Goal: Information Seeking & Learning: Learn about a topic

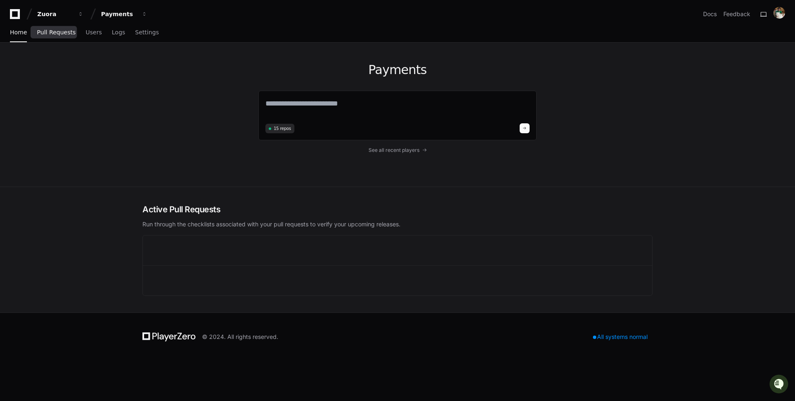
click at [50, 30] on span "Pull Requests" at bounding box center [56, 32] width 38 height 5
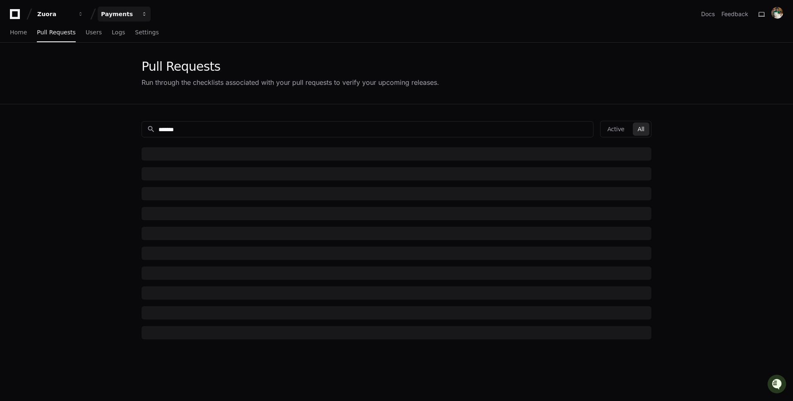
click at [115, 12] on div "Payments" at bounding box center [119, 14] width 36 height 8
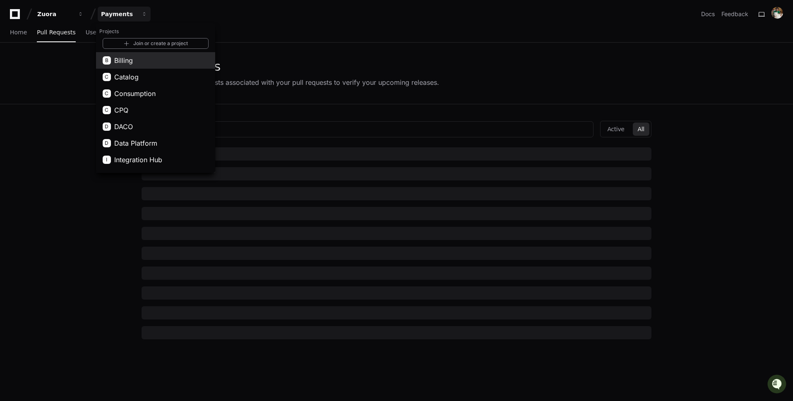
click at [127, 60] on span "Billing" at bounding box center [123, 60] width 19 height 10
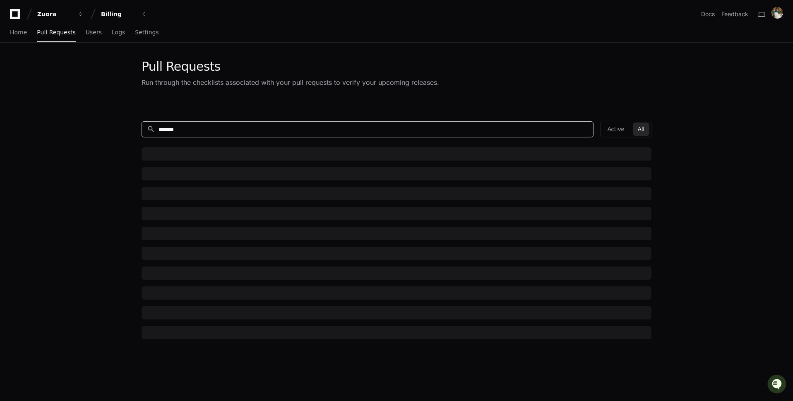
drag, startPoint x: 246, startPoint y: 127, endPoint x: 98, endPoint y: 127, distance: 148.6
click at [98, 127] on app-pull-request-list-page "Pull Requests Run through the checklists associated with your pull requests to …" at bounding box center [396, 274] width 793 height 463
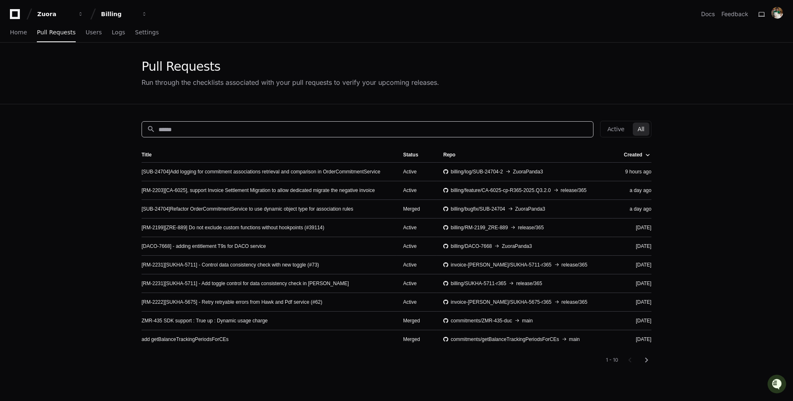
paste input "**********"
type input "**********"
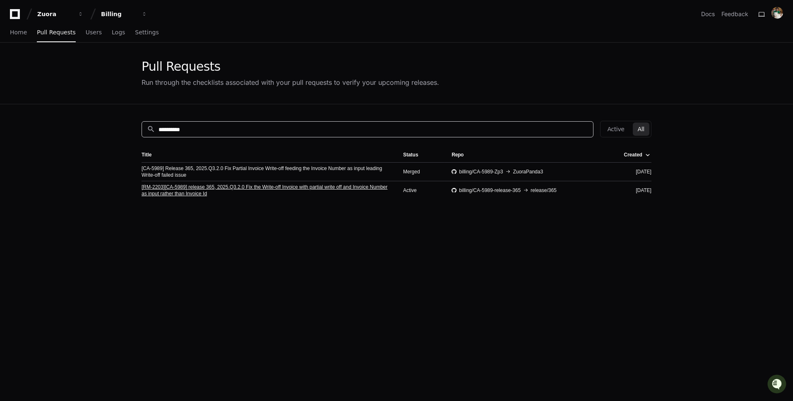
click at [219, 184] on link "[RM-2203][CA-5989] release 365, 2025.Q3.2.0 Fix the Write-off Invoice with part…" at bounding box center [266, 190] width 248 height 13
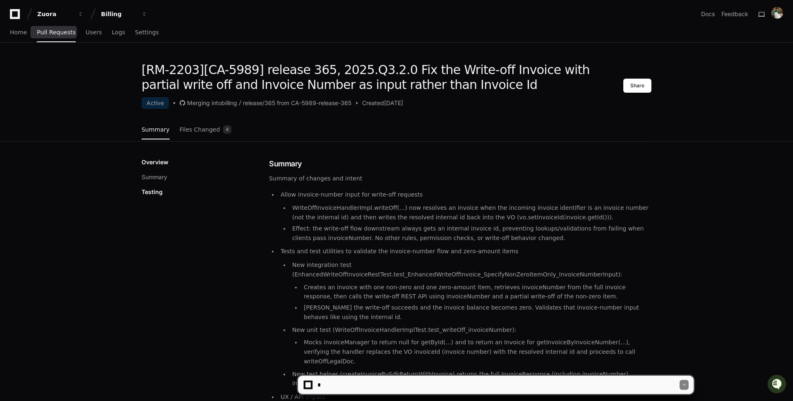
click at [64, 37] on link "Pull Requests" at bounding box center [56, 32] width 38 height 19
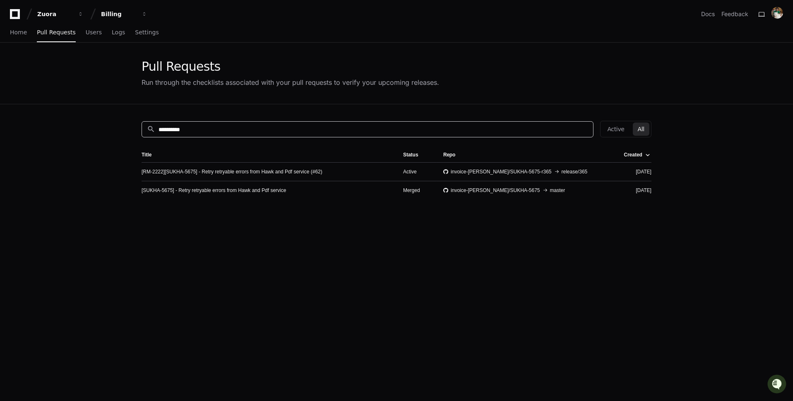
drag, startPoint x: 207, startPoint y: 129, endPoint x: 115, endPoint y: 129, distance: 92.7
click at [115, 129] on app-pull-request-list-page "**********" at bounding box center [396, 274] width 793 height 463
click at [252, 170] on link "[RM-2222][SUKHA-5675] - Retry retryable errors from Hawk and Pdf service (#62)" at bounding box center [232, 171] width 181 height 7
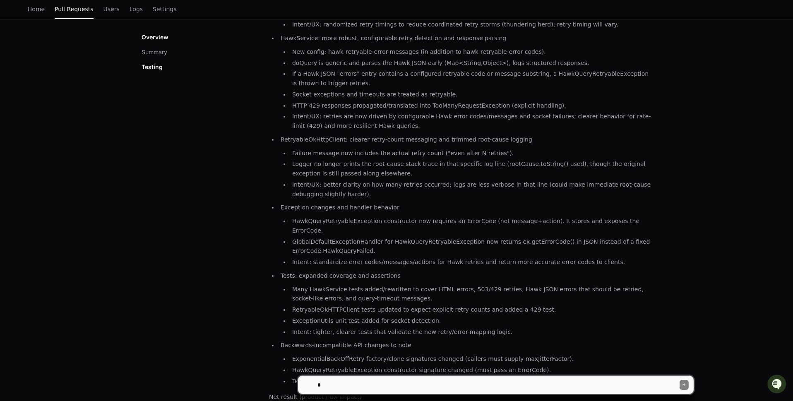
scroll to position [255, 0]
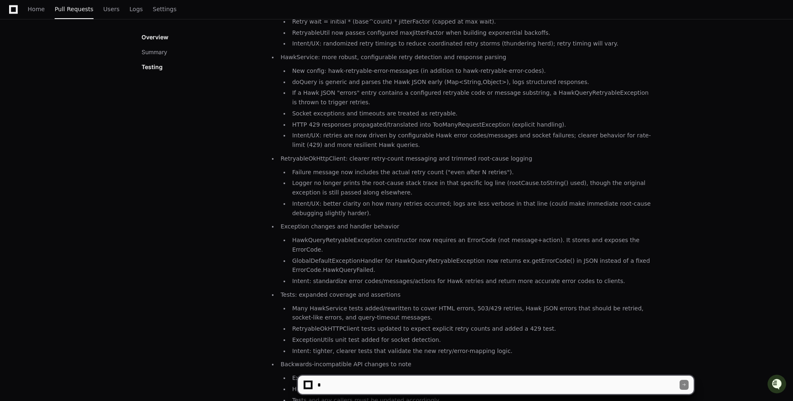
click at [155, 67] on p "Testing" at bounding box center [152, 67] width 21 height 8
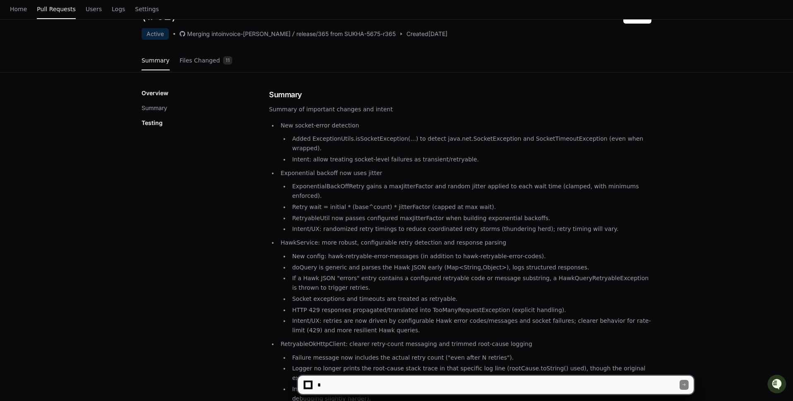
scroll to position [0, 0]
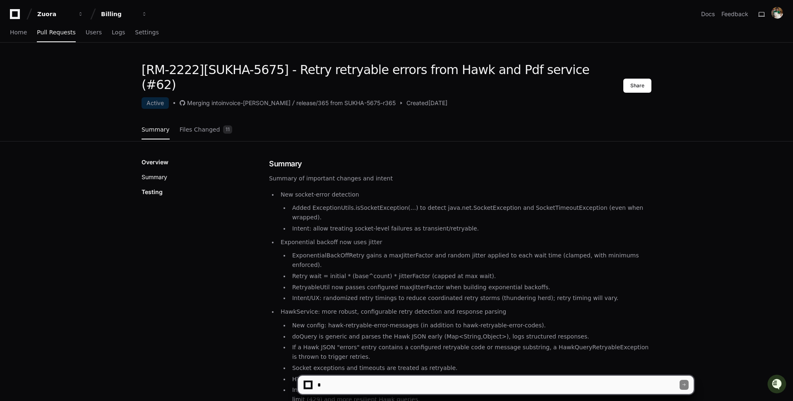
click at [155, 173] on button "Summary" at bounding box center [155, 177] width 26 height 8
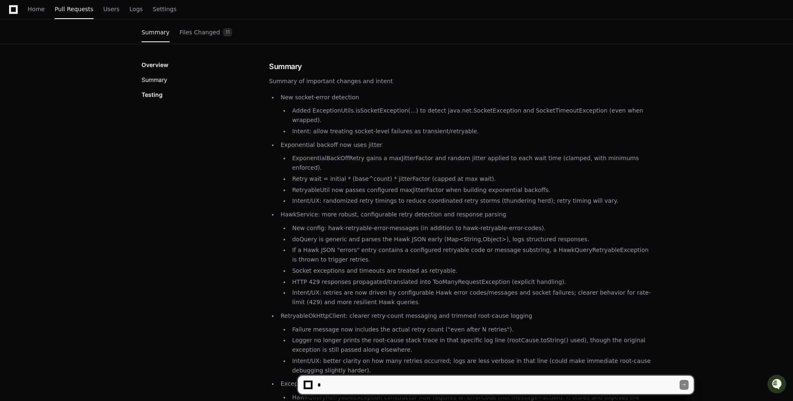
scroll to position [101, 0]
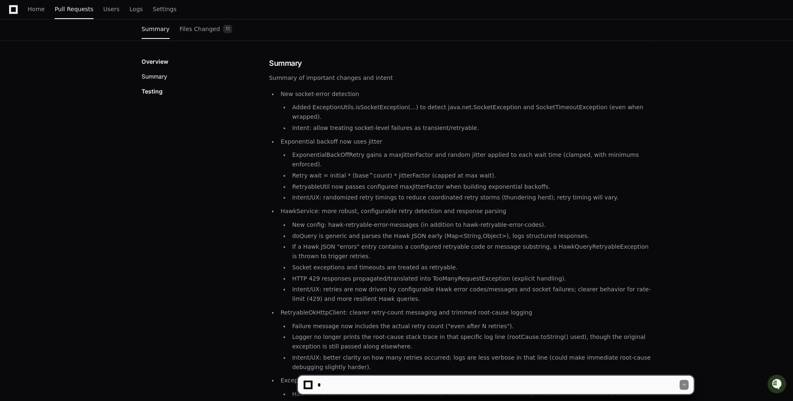
click at [163, 72] on button "Summary" at bounding box center [155, 76] width 26 height 8
click at [161, 87] on p "Testing" at bounding box center [152, 91] width 21 height 8
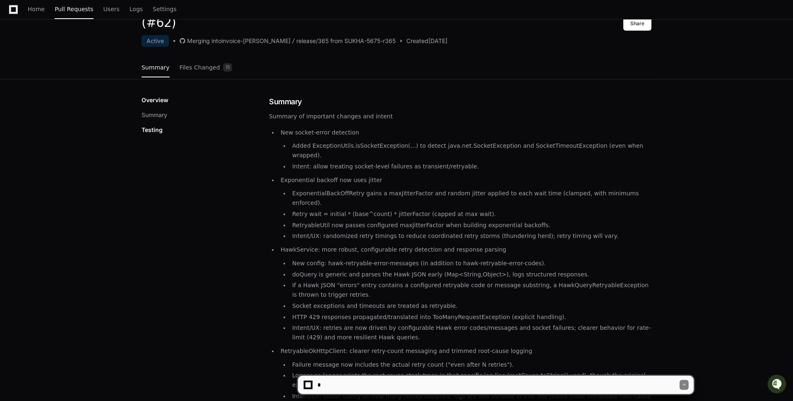
scroll to position [62, 0]
click at [364, 232] on li "Intent/UX: randomized retry timings to reduce coordinated retry storms (thunder…" at bounding box center [471, 237] width 362 height 10
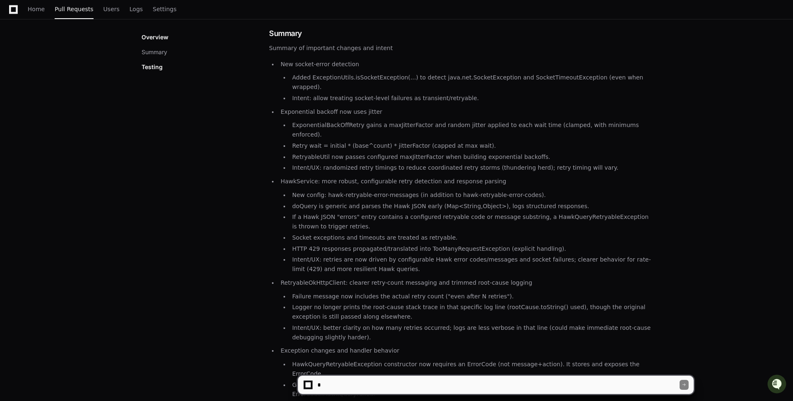
scroll to position [0, 0]
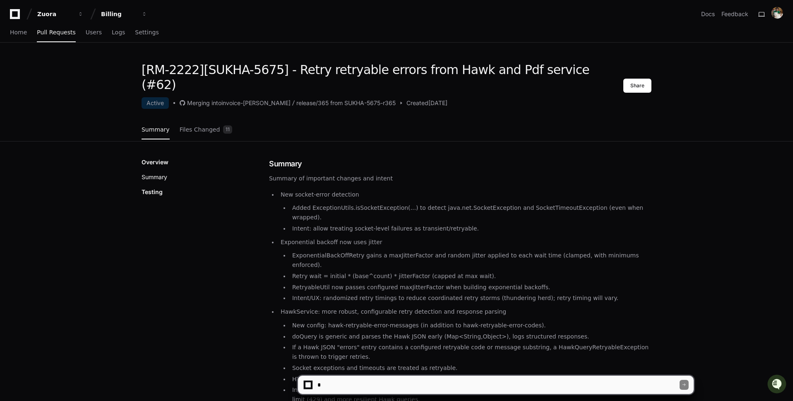
click at [161, 173] on button "Summary" at bounding box center [155, 177] width 26 height 8
click at [351, 383] on textarea at bounding box center [497, 385] width 363 height 18
type textarea "*"
